Goal: Task Accomplishment & Management: Manage account settings

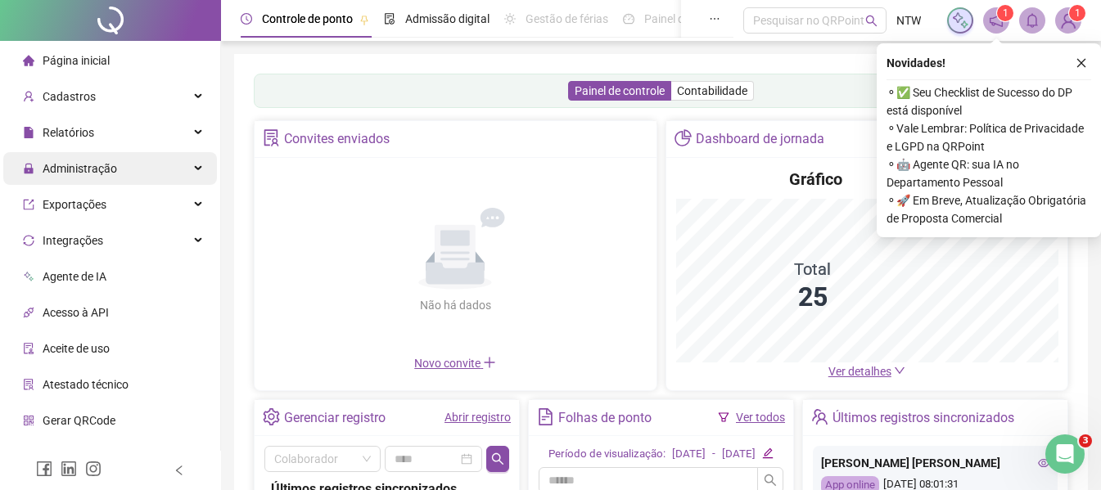
click at [96, 166] on span "Administração" at bounding box center [80, 168] width 74 height 13
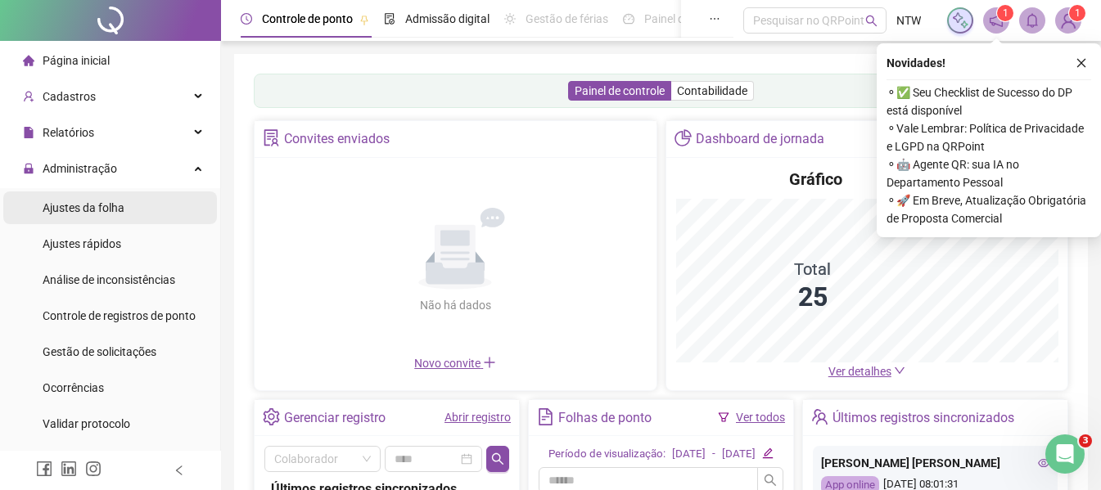
click at [101, 214] on span "Ajustes da folha" at bounding box center [84, 207] width 82 height 13
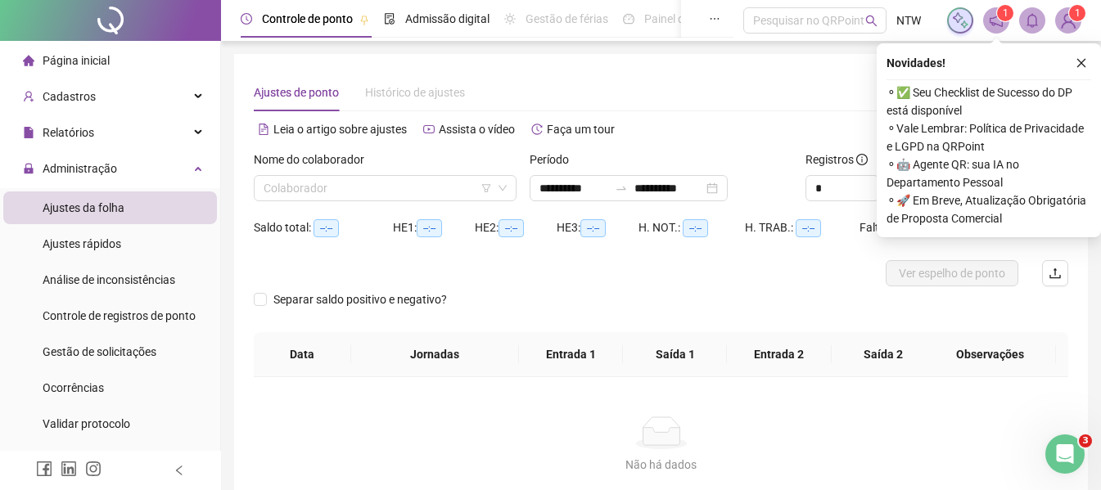
type input "**********"
click at [1085, 69] on button "button" at bounding box center [1081, 63] width 20 height 20
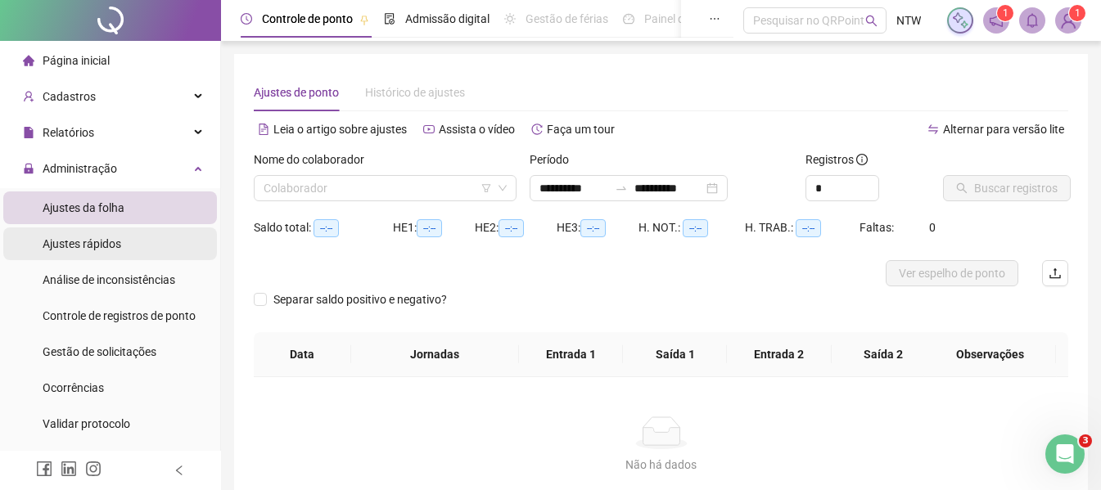
click at [89, 240] on span "Ajustes rápidos" at bounding box center [82, 243] width 79 height 13
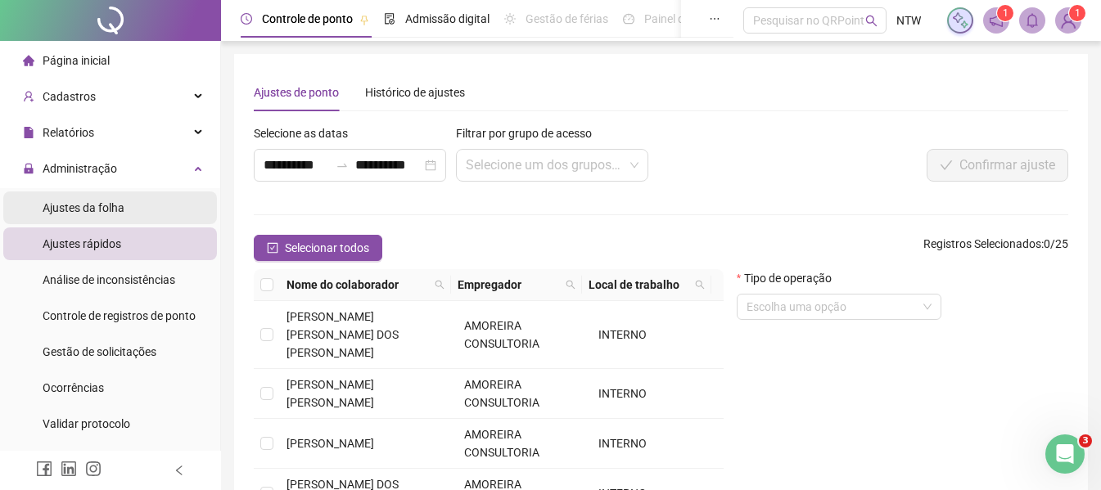
click at [81, 212] on span "Ajustes da folha" at bounding box center [84, 207] width 82 height 13
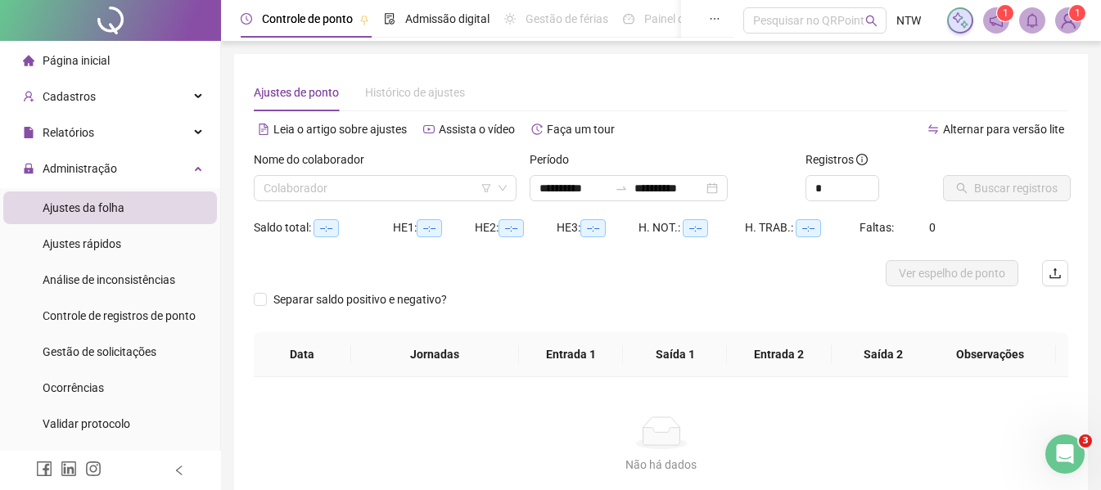
type input "**********"
click at [334, 199] on input "search" at bounding box center [378, 188] width 228 height 25
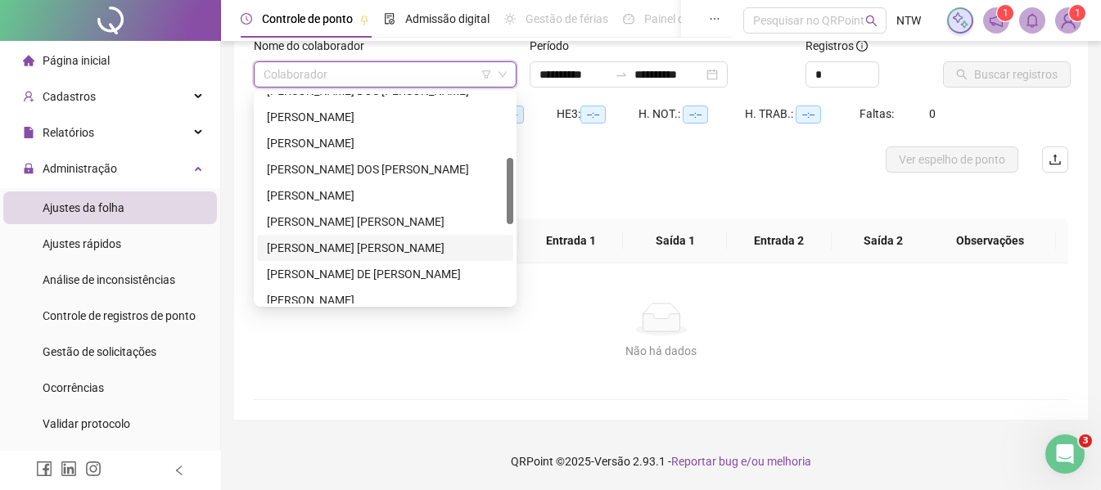
scroll to position [36, 0]
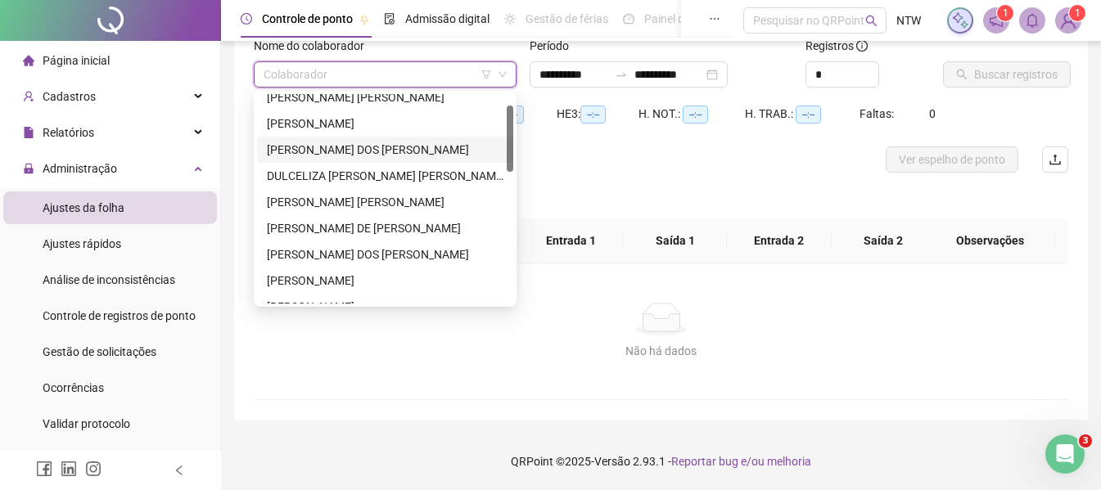
click at [349, 151] on div "[PERSON_NAME] DOS [PERSON_NAME]" at bounding box center [385, 150] width 237 height 18
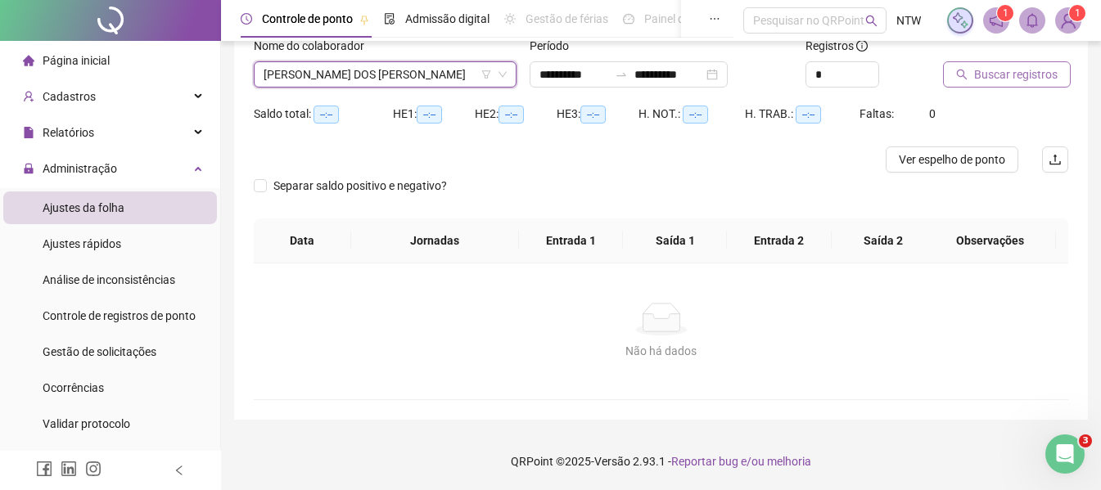
click at [1021, 70] on span "Buscar registros" at bounding box center [1015, 74] width 83 height 18
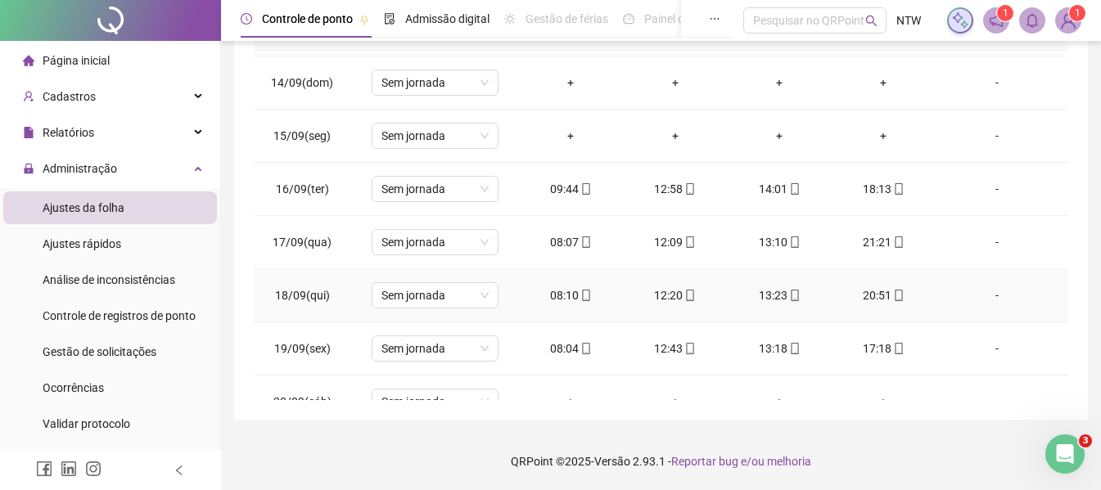
scroll to position [604, 0]
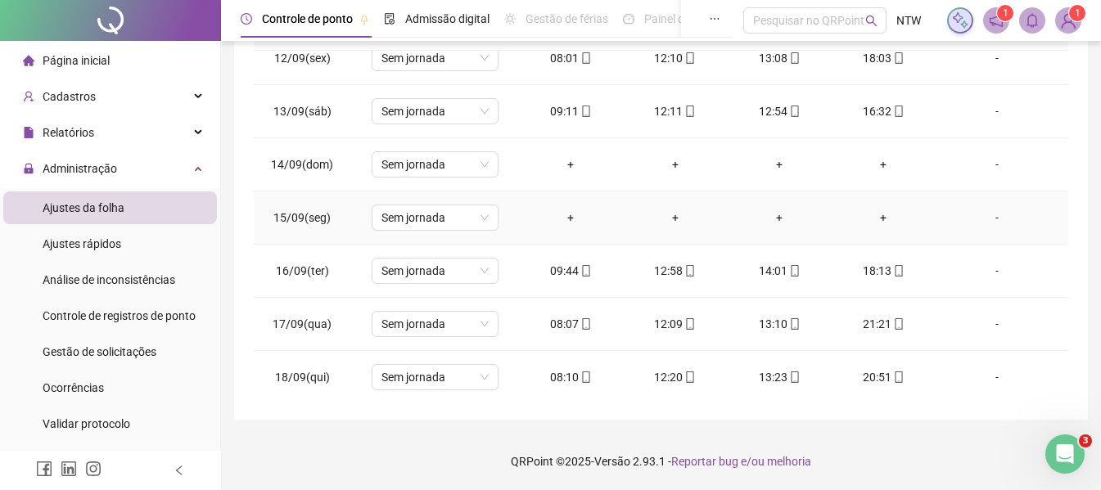
click at [989, 219] on div "-" at bounding box center [997, 218] width 97 height 18
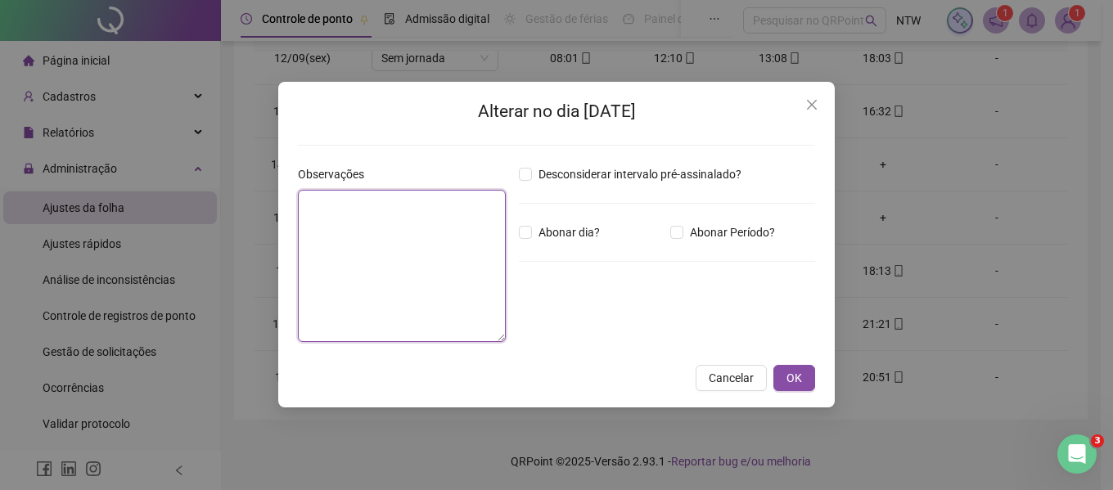
click at [408, 246] on textarea at bounding box center [402, 266] width 208 height 152
type textarea "*****"
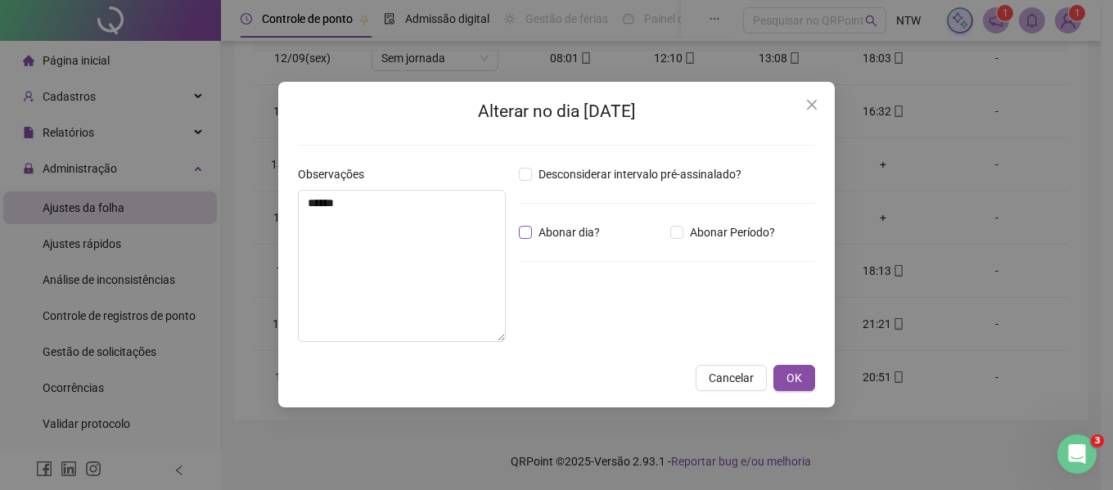
click at [538, 224] on span "Abonar dia?" at bounding box center [569, 232] width 74 height 18
click at [796, 375] on span "OK" at bounding box center [795, 378] width 16 height 18
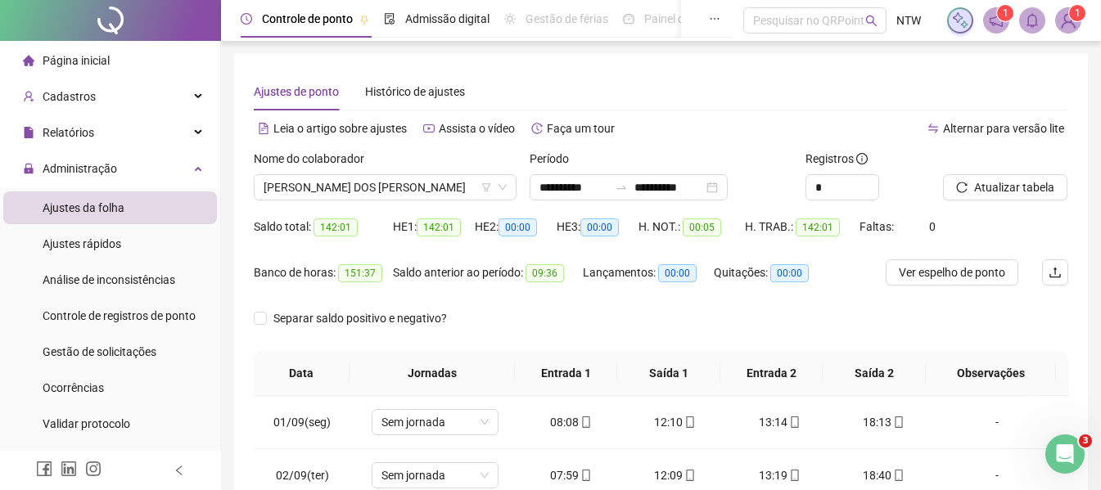
scroll to position [0, 0]
click at [1027, 193] on span "Atualizar tabela" at bounding box center [1014, 188] width 80 height 18
click at [79, 90] on span "Cadastros" at bounding box center [69, 96] width 53 height 13
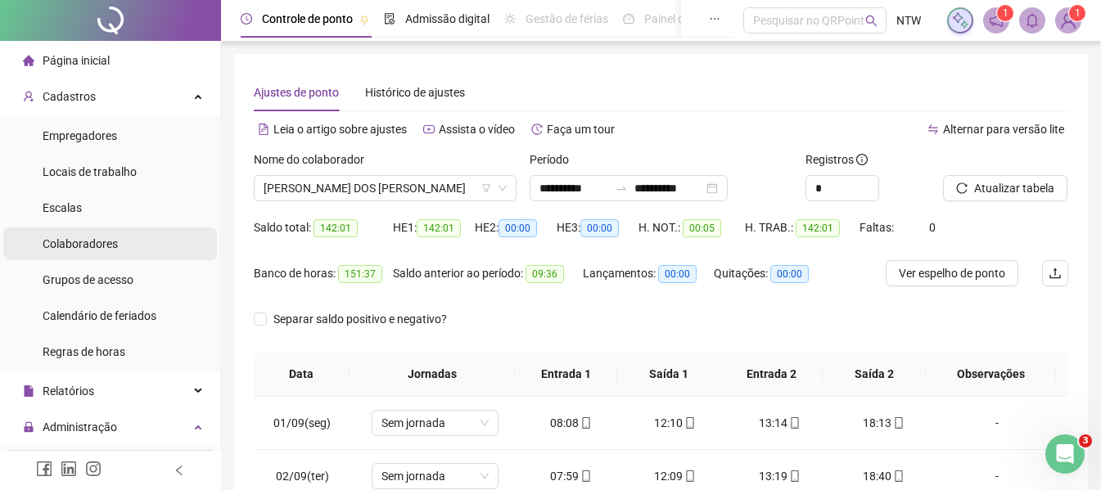
click at [98, 240] on span "Colaboradores" at bounding box center [80, 243] width 75 height 13
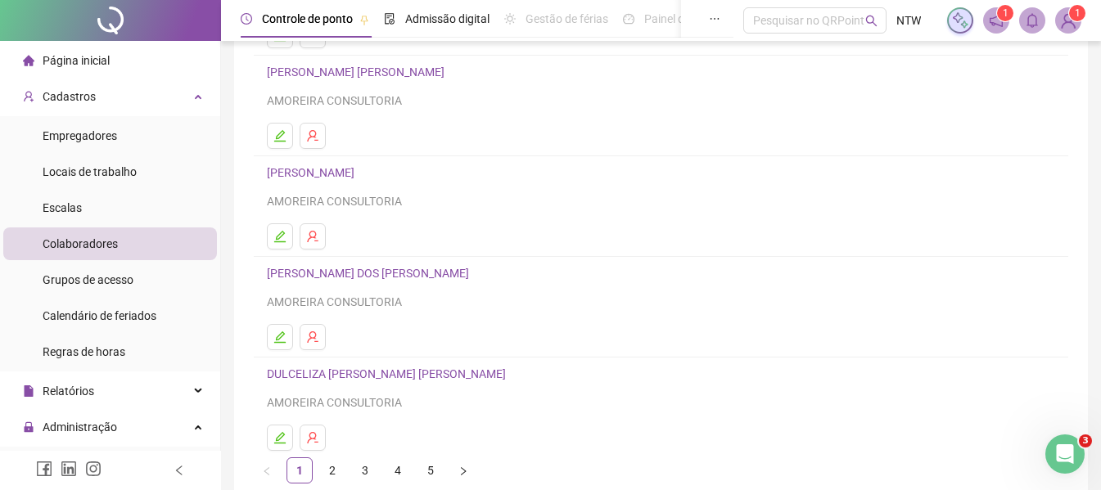
scroll to position [301, 0]
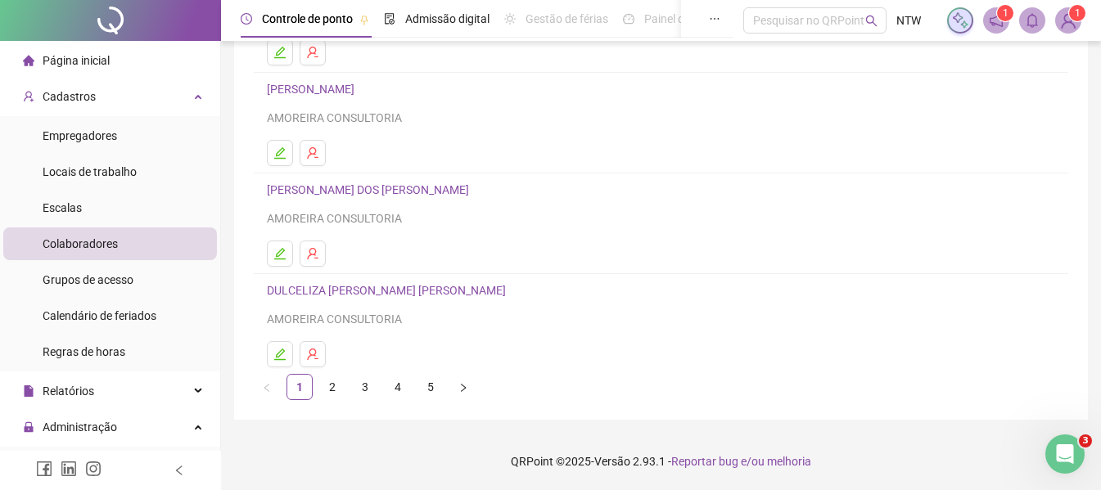
drag, startPoint x: 389, startPoint y: 188, endPoint x: 529, endPoint y: 216, distance: 142.7
click at [395, 191] on link "[PERSON_NAME] DOS [PERSON_NAME]" at bounding box center [370, 189] width 207 height 13
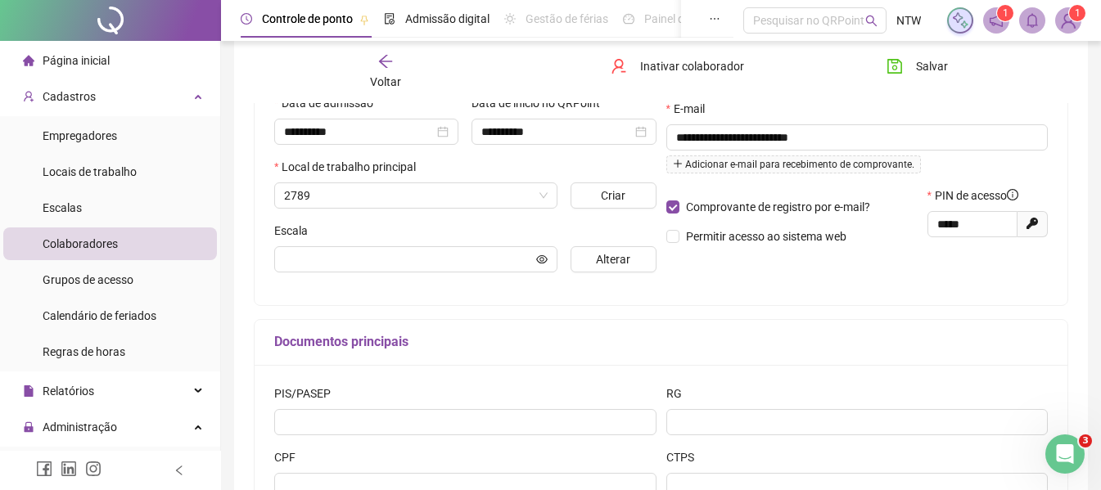
scroll to position [309, 0]
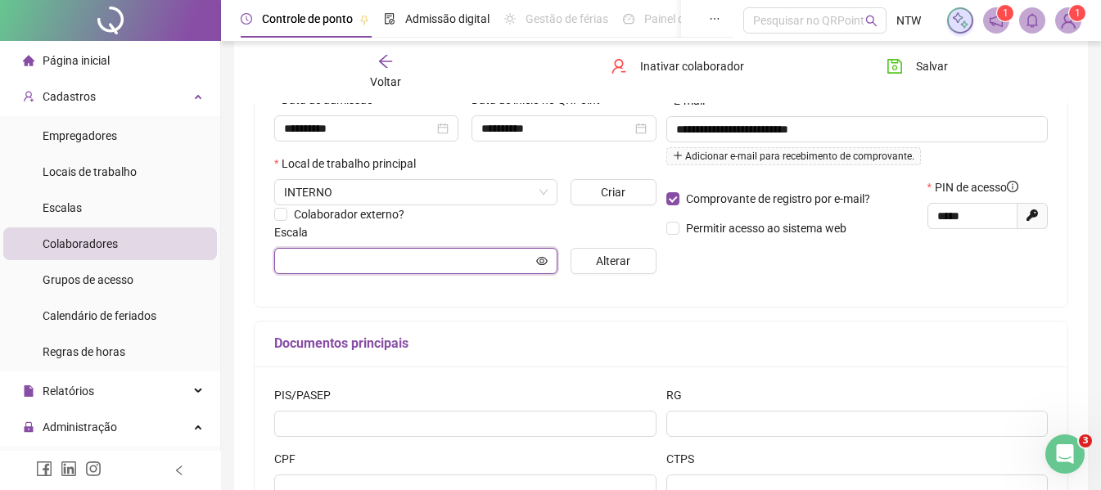
click at [499, 256] on input "text" at bounding box center [408, 261] width 249 height 18
click at [618, 264] on span "Alterar" at bounding box center [613, 261] width 34 height 18
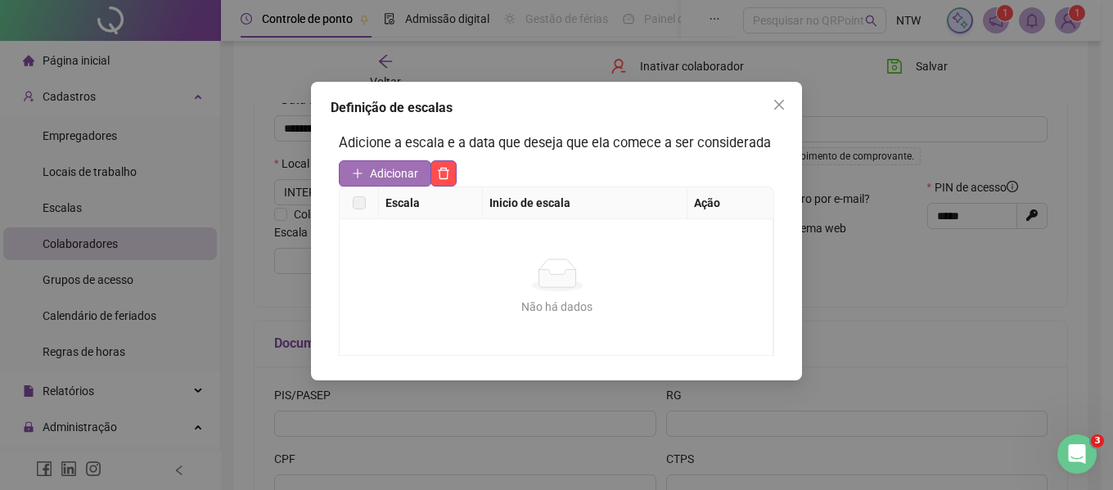
click at [399, 174] on span "Adicionar" at bounding box center [394, 174] width 48 height 18
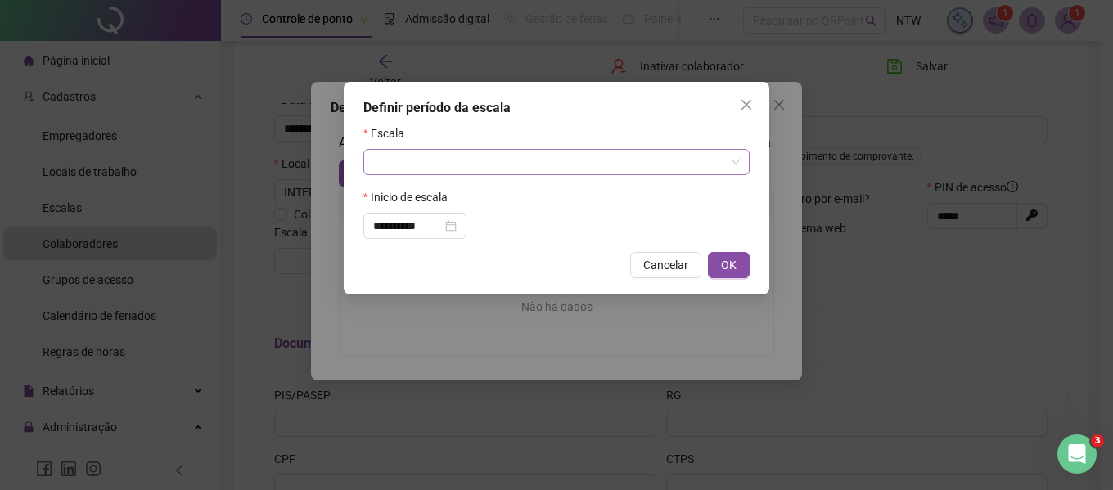
click at [429, 173] on input "search" at bounding box center [549, 162] width 352 height 25
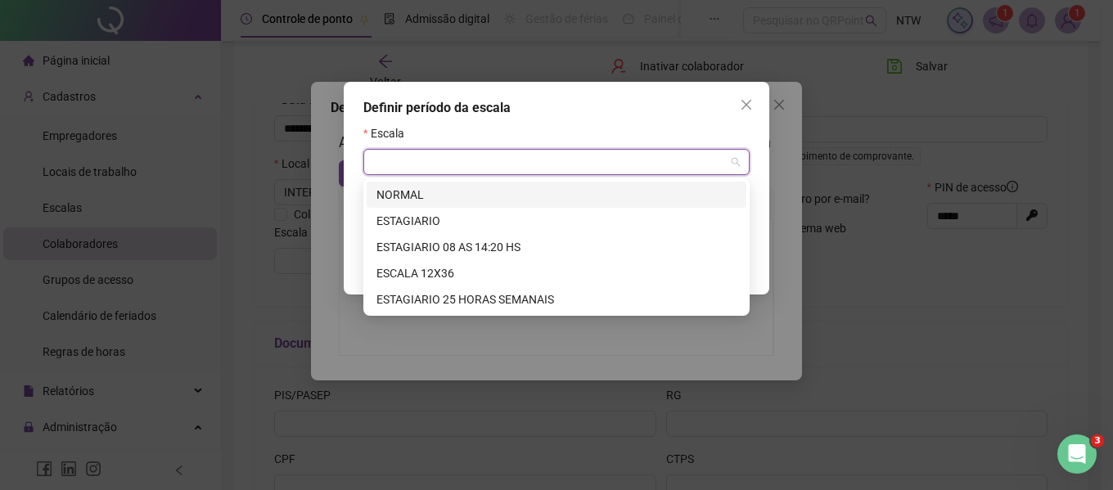
drag, startPoint x: 413, startPoint y: 197, endPoint x: 435, endPoint y: 201, distance: 21.5
click at [413, 196] on div "NORMAL" at bounding box center [557, 195] width 360 height 18
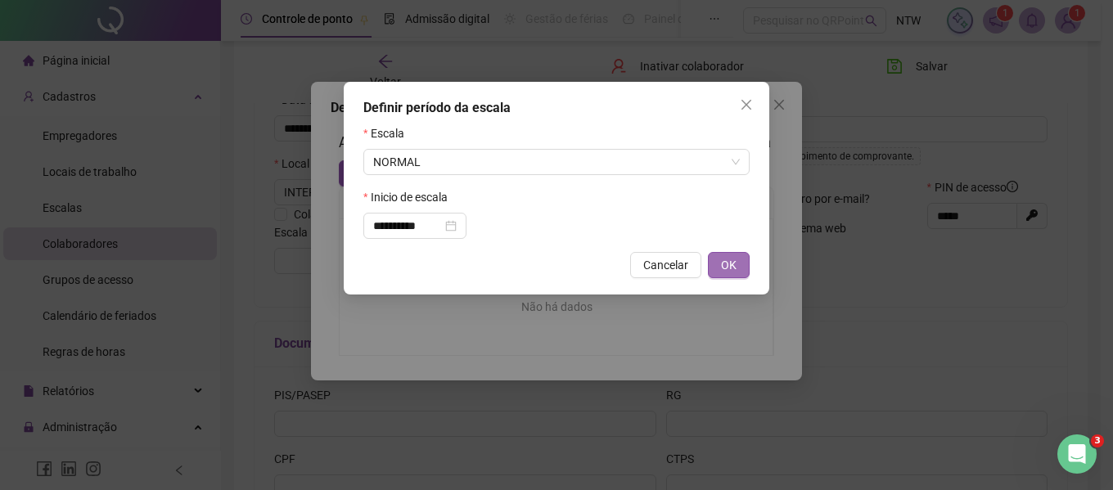
click at [732, 265] on span "OK" at bounding box center [729, 265] width 16 height 18
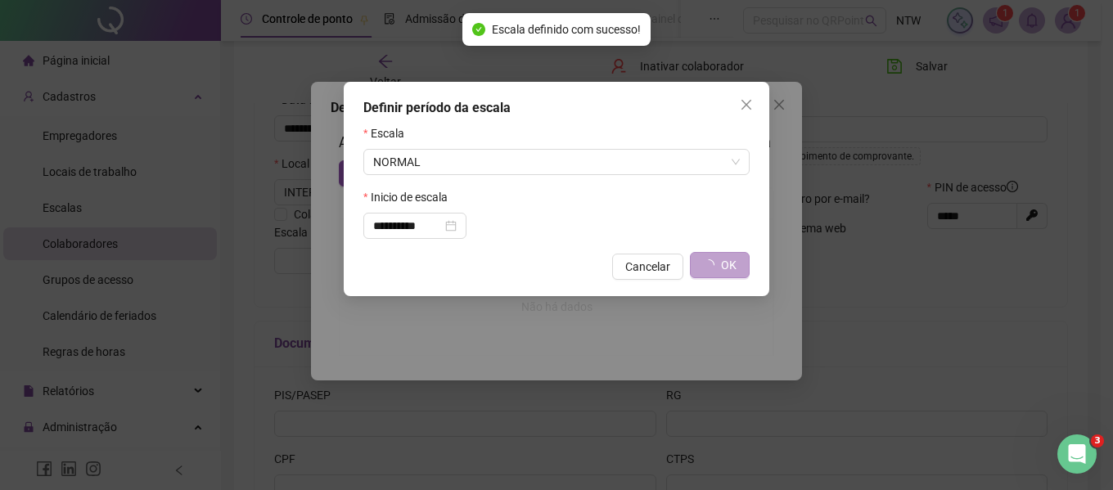
type input "******"
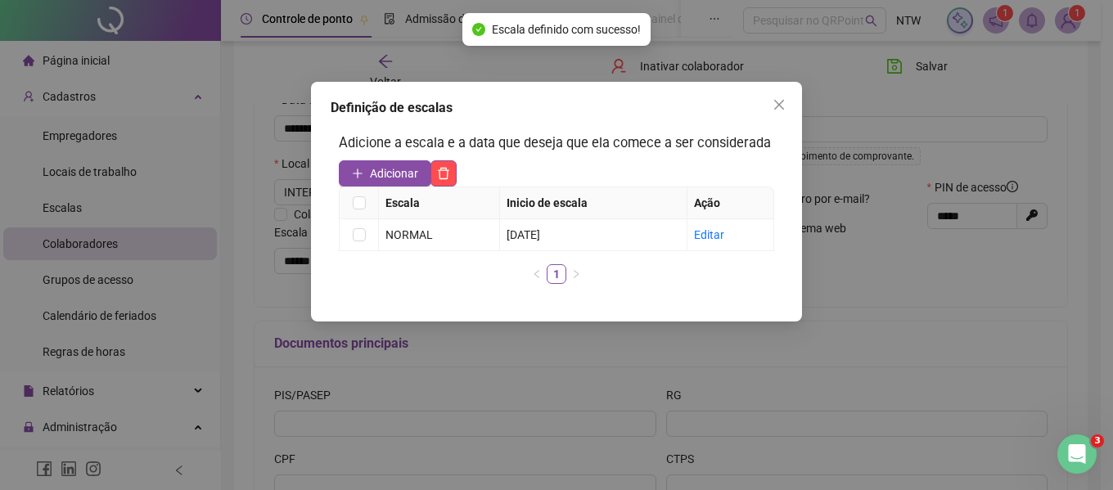
click at [777, 112] on button "Close" at bounding box center [779, 105] width 26 height 26
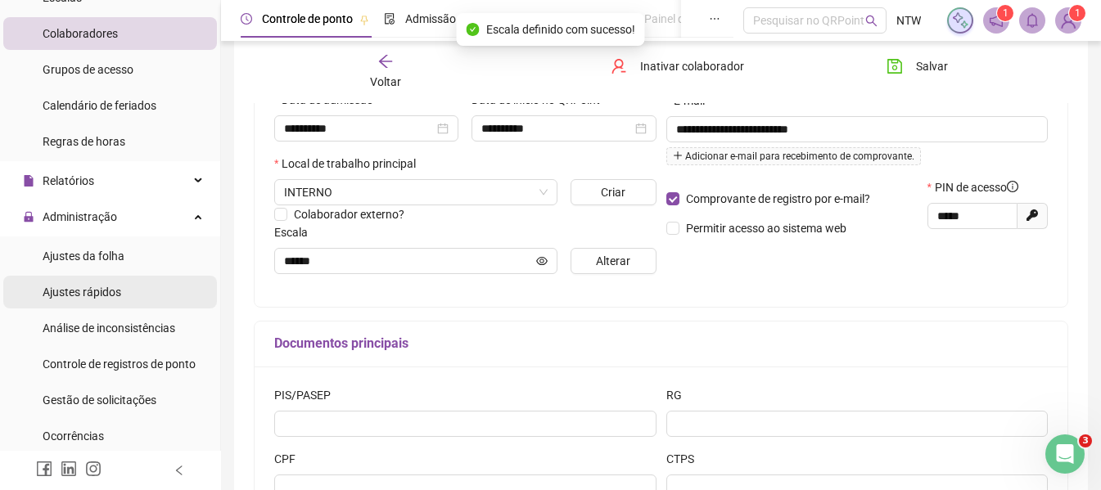
scroll to position [246, 0]
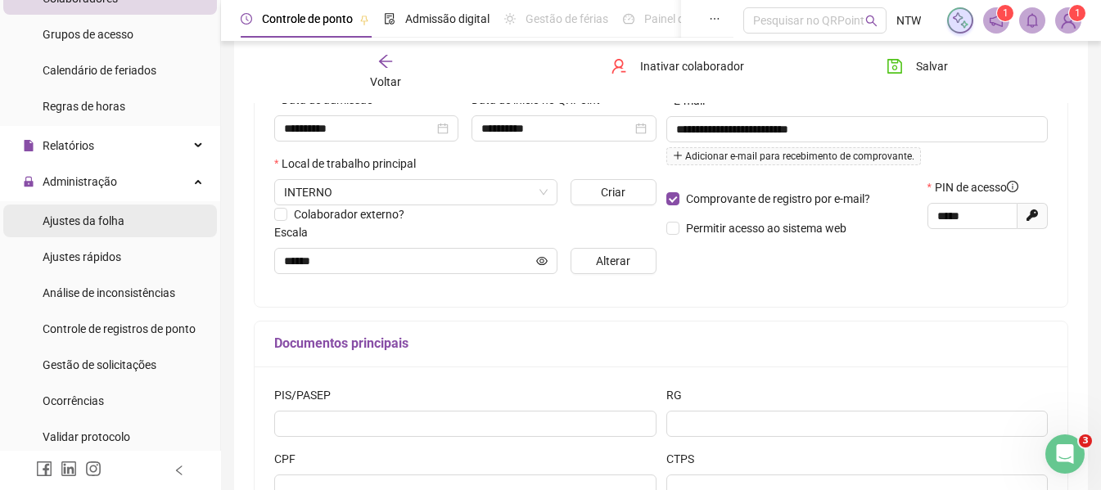
click at [121, 229] on div "Ajustes da folha" at bounding box center [84, 221] width 82 height 33
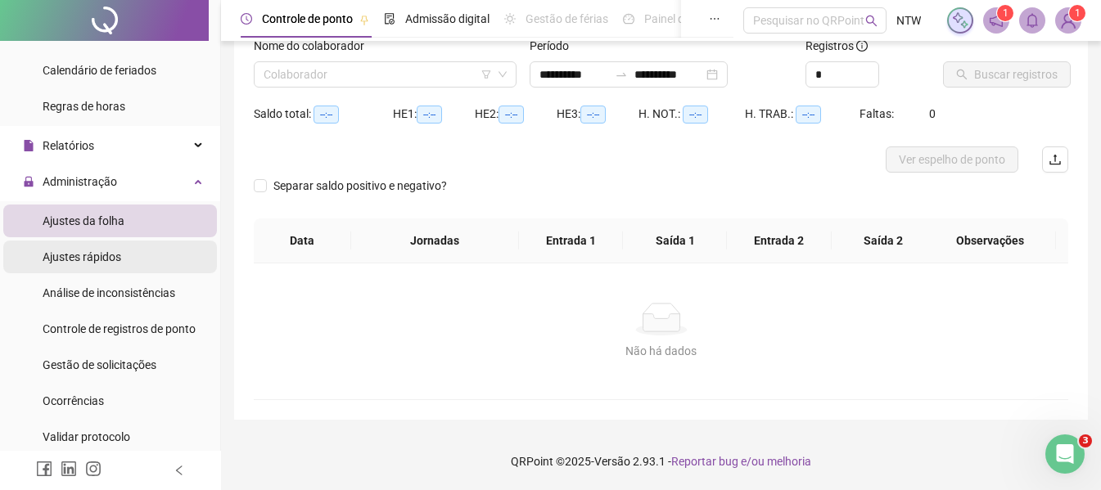
click at [99, 261] on span "Ajustes rápidos" at bounding box center [82, 256] width 79 height 13
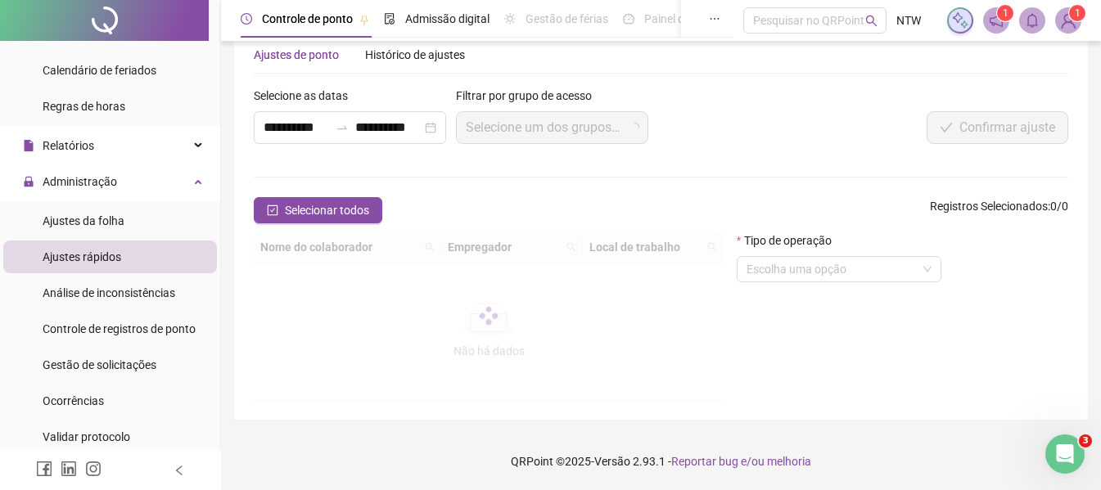
scroll to position [38, 0]
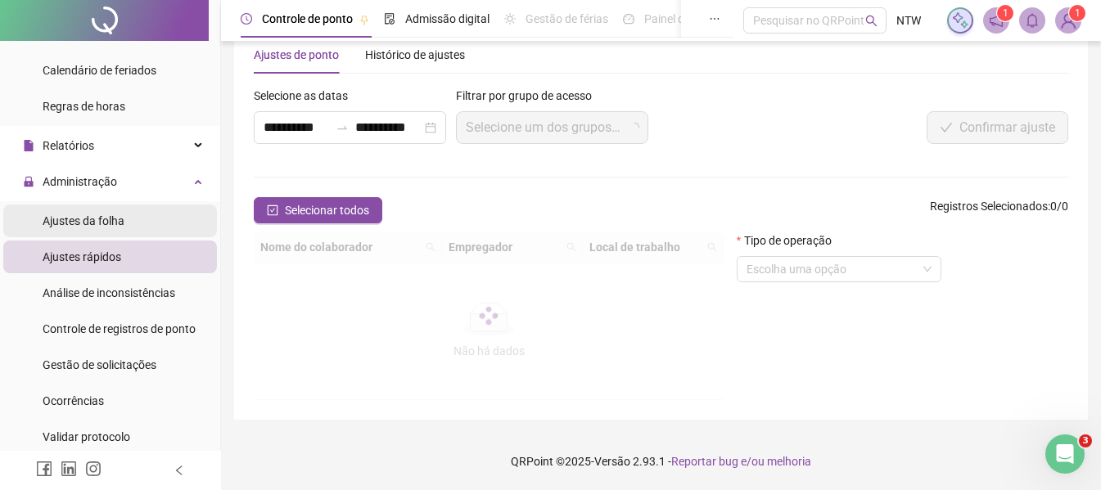
click at [111, 219] on span "Ajustes da folha" at bounding box center [84, 220] width 82 height 13
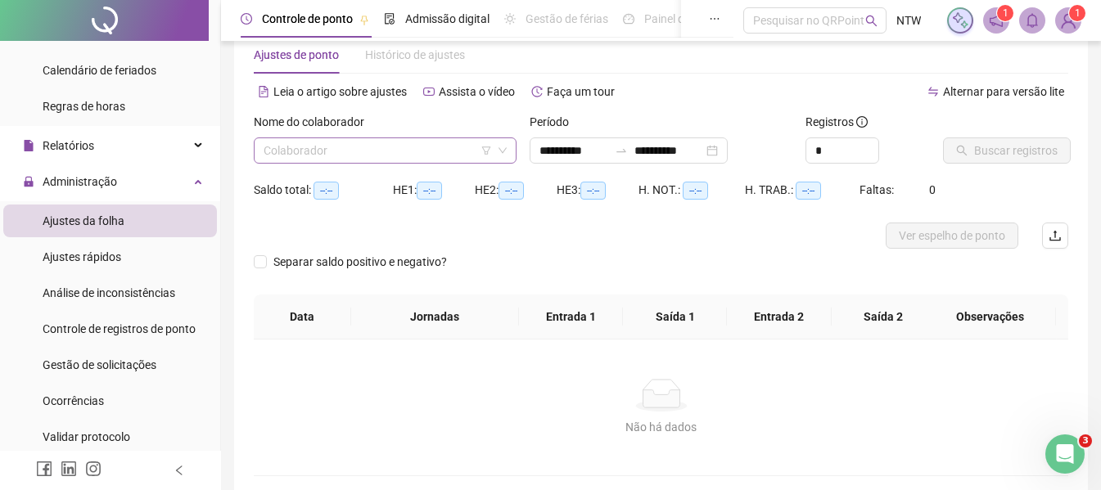
click at [395, 151] on input "search" at bounding box center [378, 150] width 228 height 25
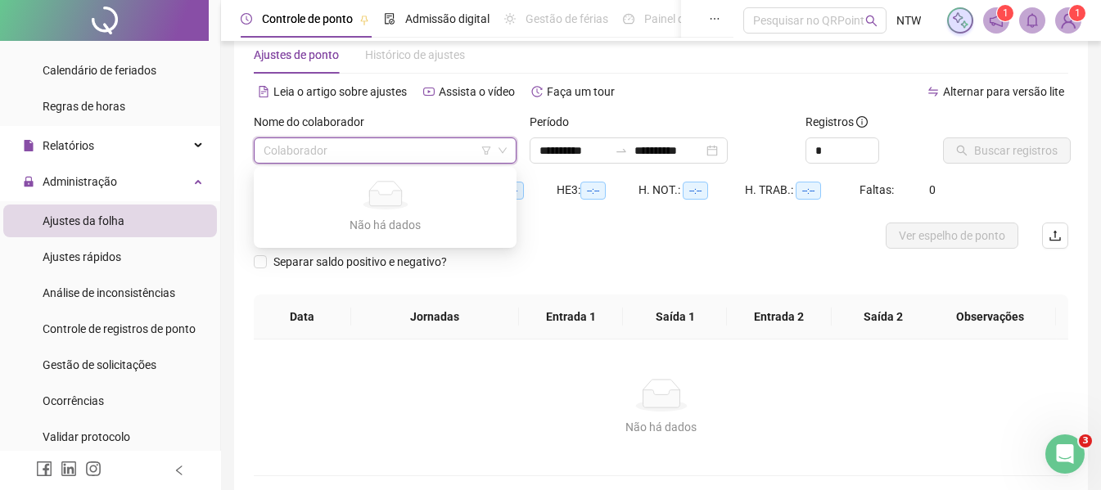
type input "**********"
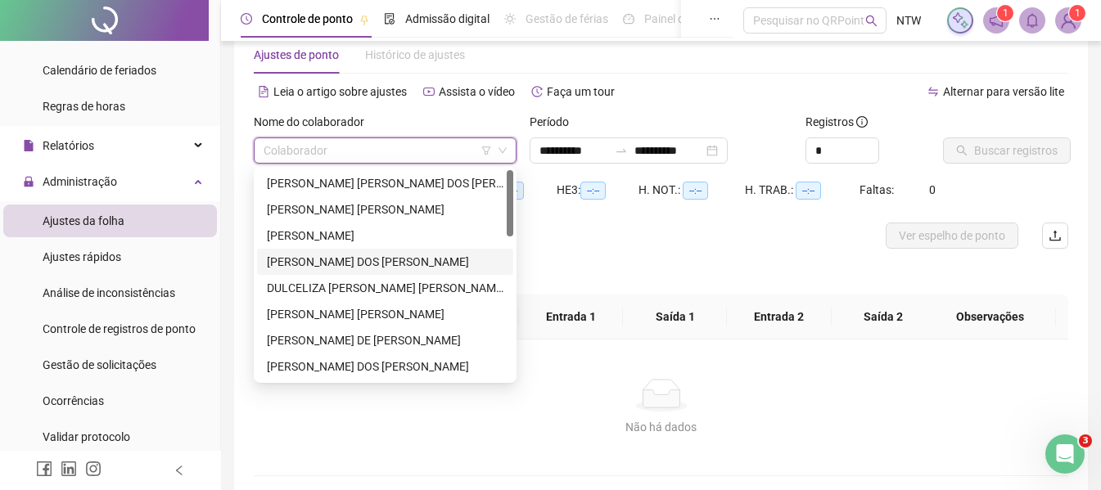
click at [333, 256] on div "[PERSON_NAME] DOS [PERSON_NAME]" at bounding box center [385, 262] width 237 height 18
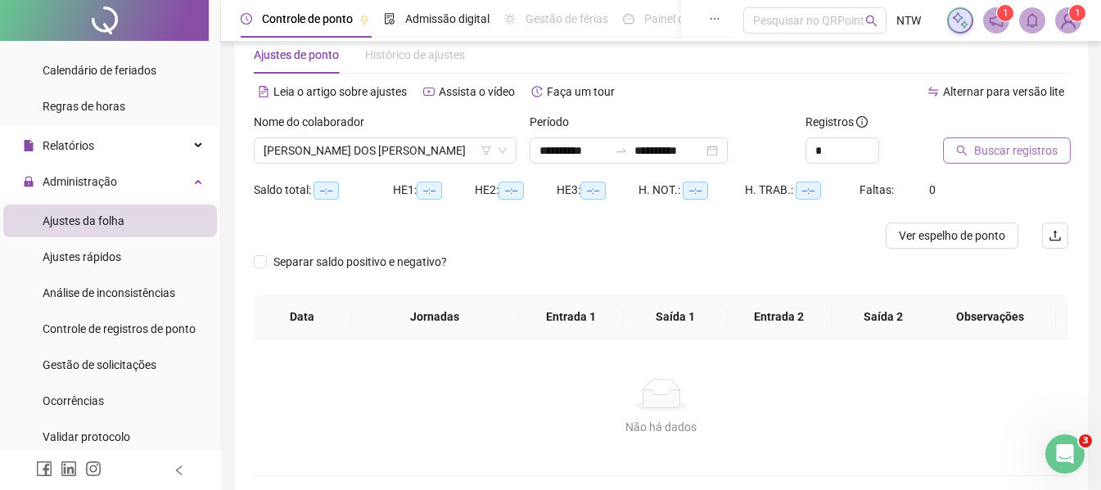
click at [1043, 154] on span "Buscar registros" at bounding box center [1015, 151] width 83 height 18
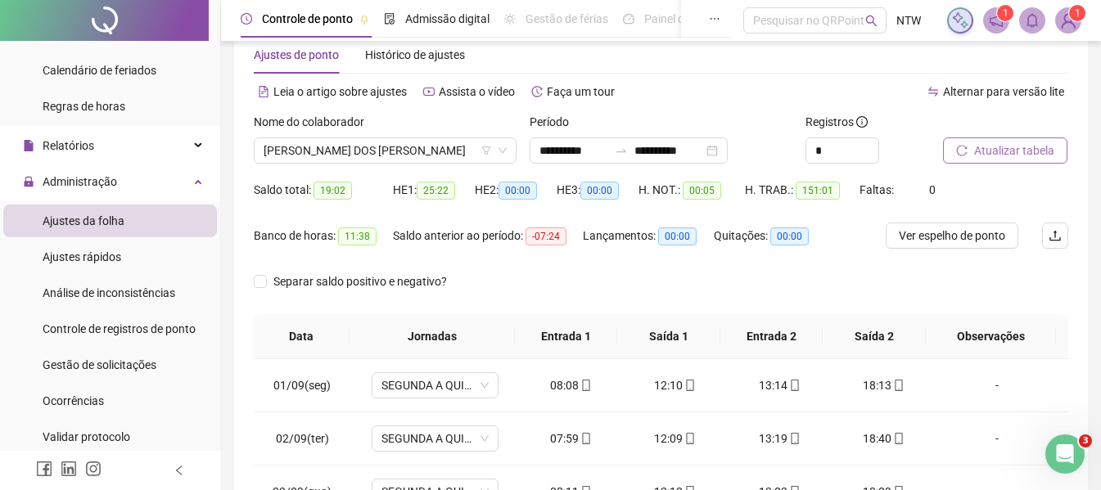
click at [1043, 154] on span "Atualizar tabela" at bounding box center [1014, 151] width 80 height 18
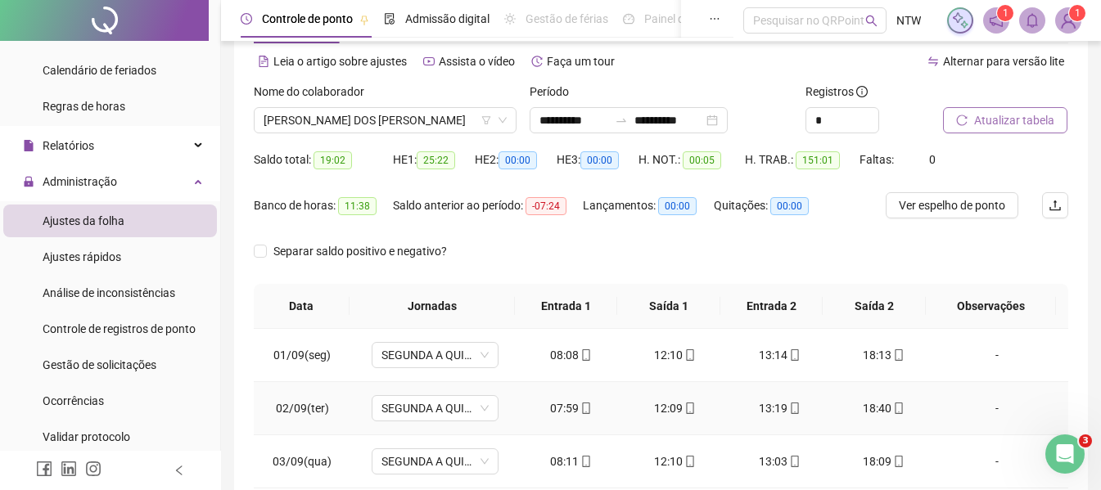
scroll to position [283, 0]
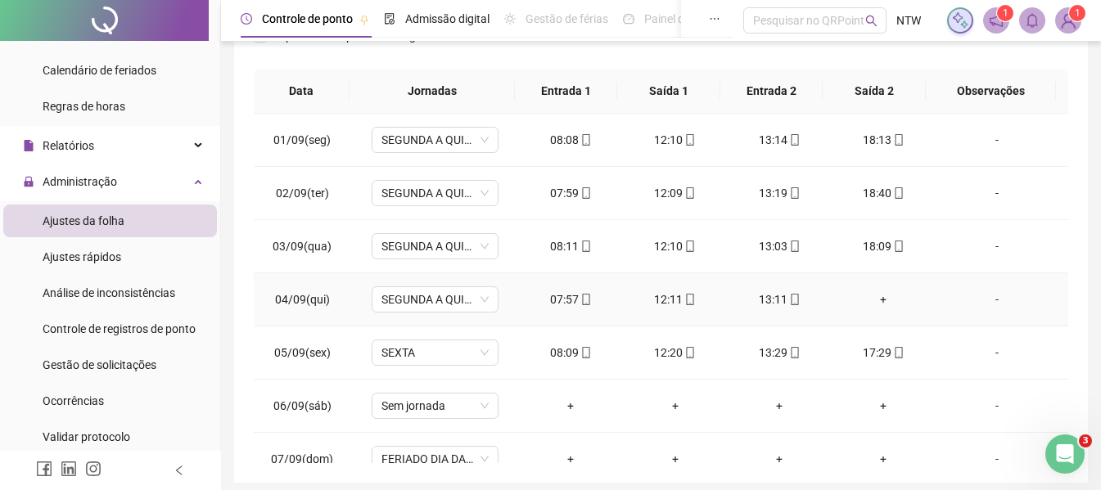
click at [881, 301] on div "+" at bounding box center [884, 300] width 78 height 18
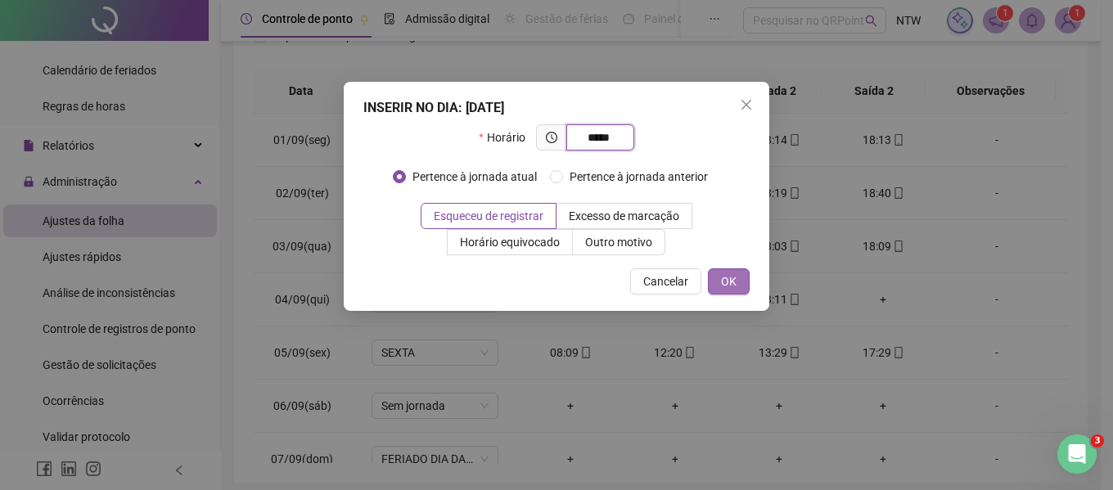
type input "*****"
click at [739, 283] on button "OK" at bounding box center [729, 281] width 42 height 26
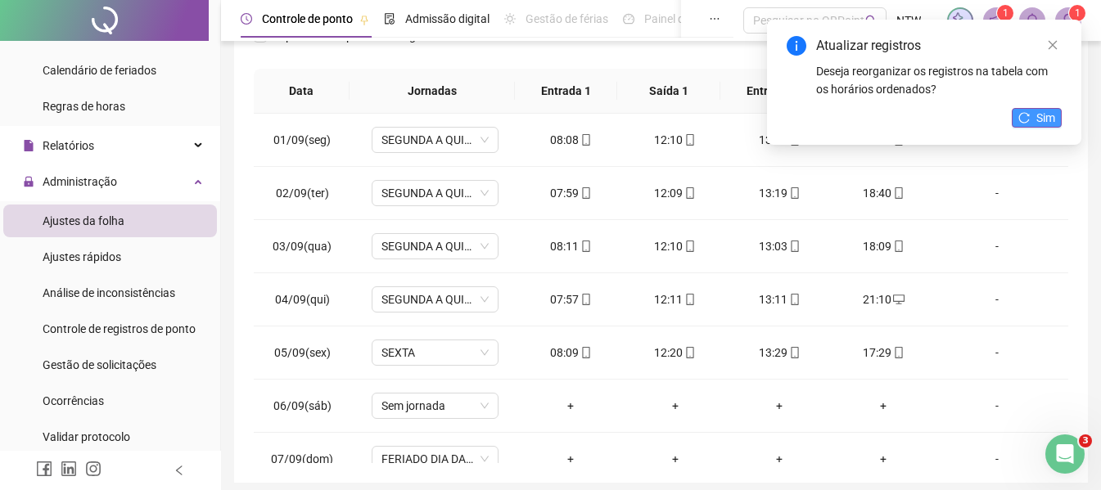
click at [1046, 111] on span "Sim" at bounding box center [1045, 118] width 19 height 18
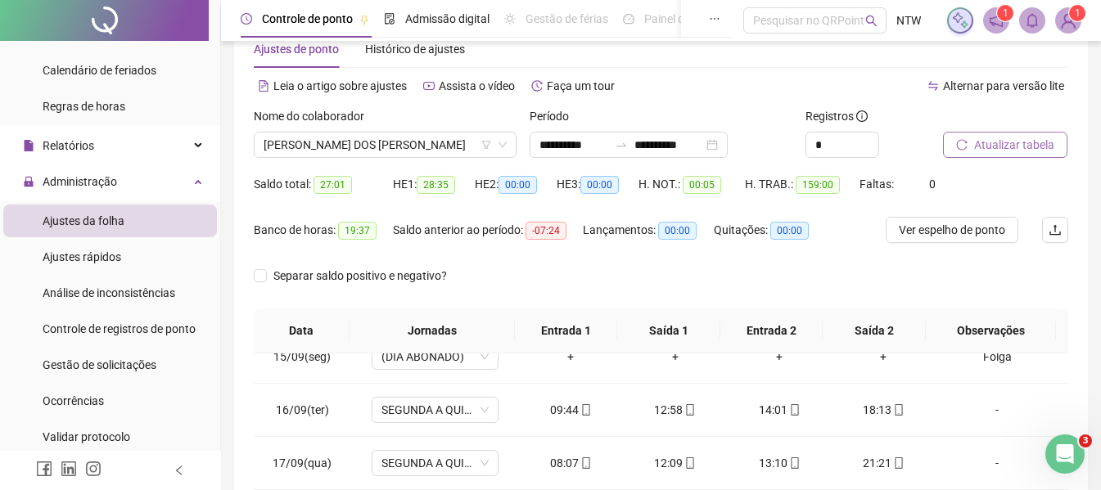
scroll to position [0, 0]
